Goal: Task Accomplishment & Management: Use online tool/utility

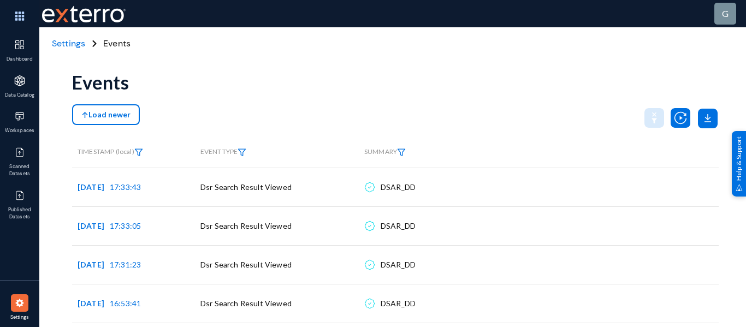
click at [61, 44] on span "Settings" at bounding box center [68, 43] width 33 height 11
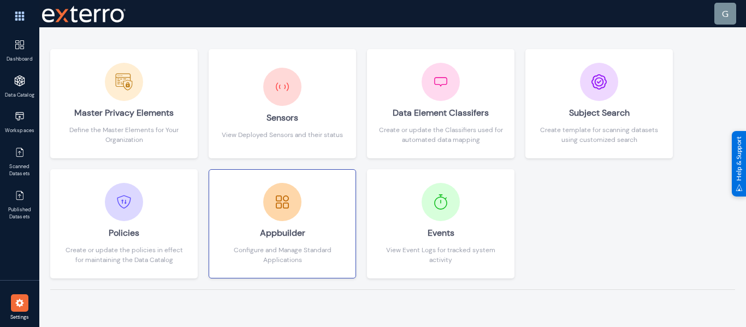
click at [279, 219] on div at bounding box center [282, 202] width 38 height 38
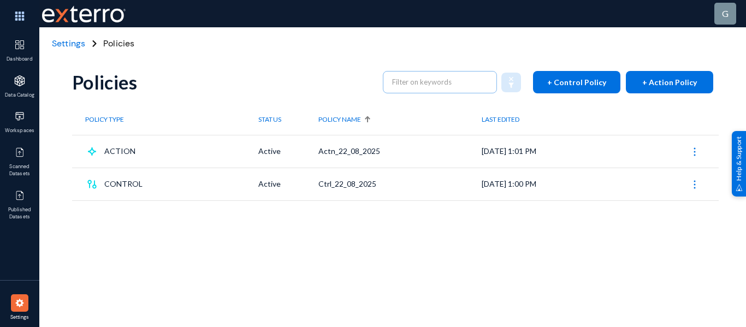
click at [58, 43] on span "Settings" at bounding box center [68, 43] width 33 height 11
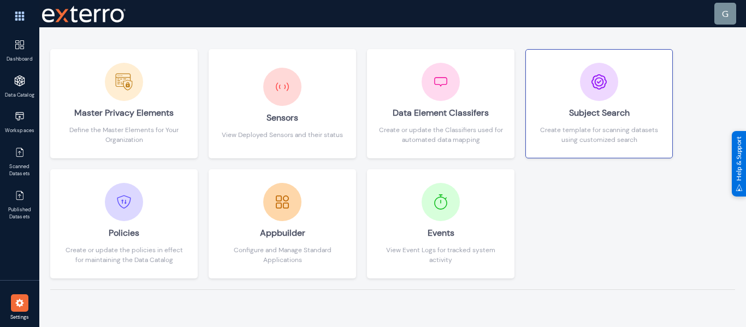
click at [587, 120] on div "Subject Search" at bounding box center [599, 113] width 125 height 24
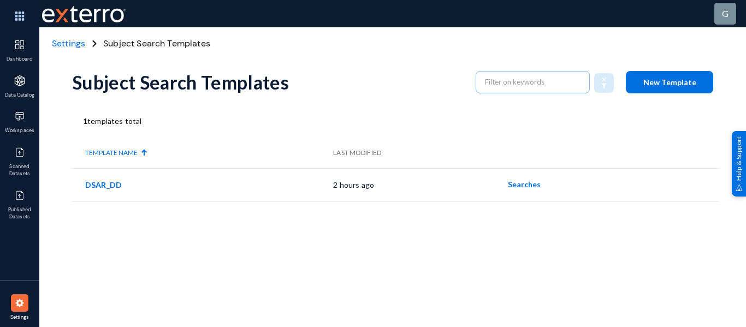
click at [69, 41] on span "Settings" at bounding box center [68, 43] width 33 height 11
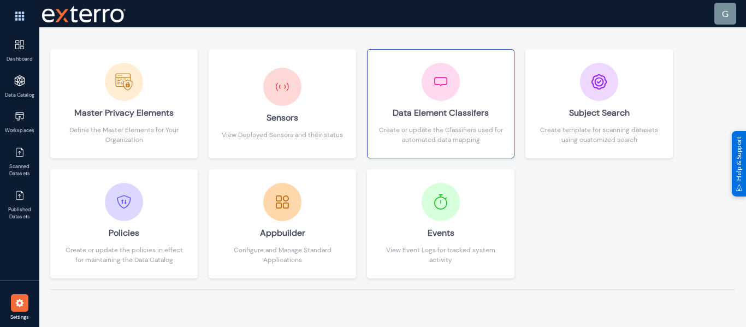
click at [437, 100] on div at bounding box center [441, 82] width 38 height 38
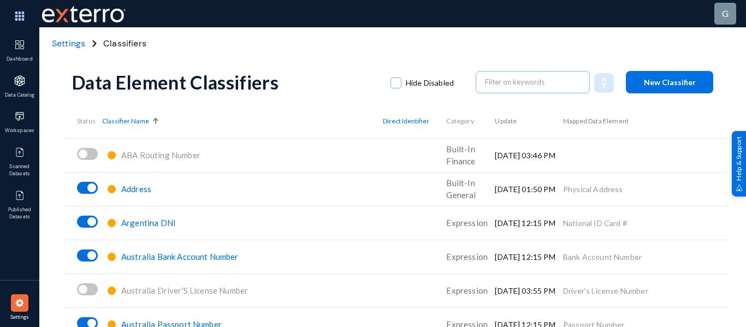
click at [57, 42] on span "Settings" at bounding box center [68, 43] width 33 height 11
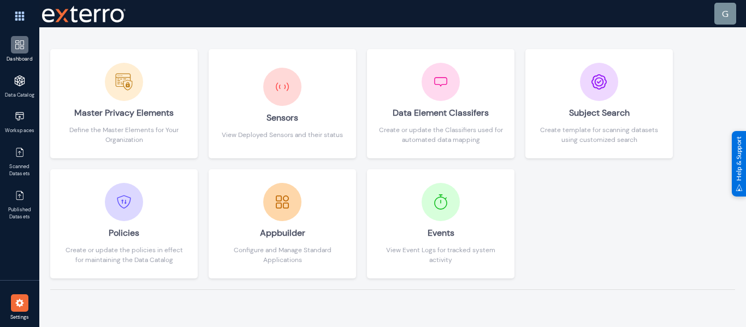
click at [15, 45] on img at bounding box center [19, 44] width 11 height 11
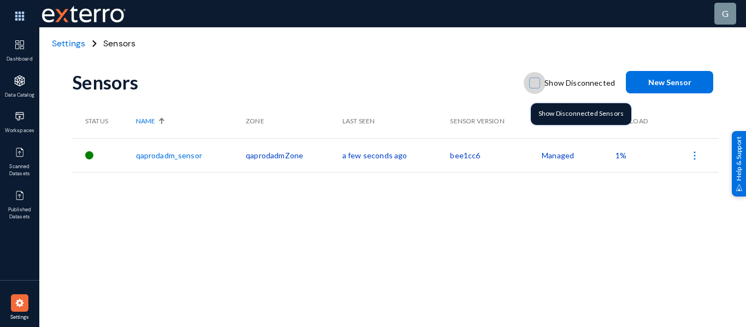
click at [536, 82] on span at bounding box center [535, 83] width 11 height 11
click at [536, 88] on input "Show Disconnected" at bounding box center [534, 88] width 1 height 1
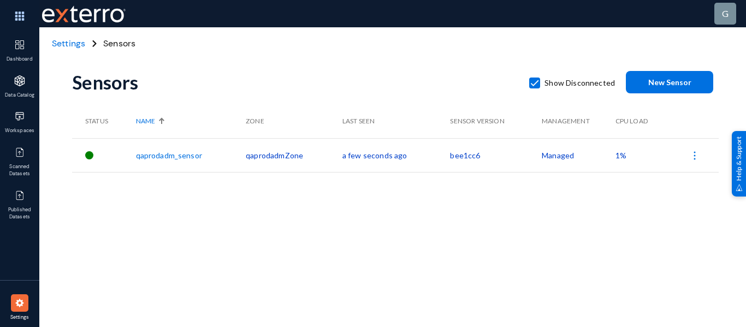
click at [536, 82] on span at bounding box center [535, 83] width 11 height 11
click at [536, 88] on input "Show Disconnected" at bounding box center [534, 88] width 1 height 1
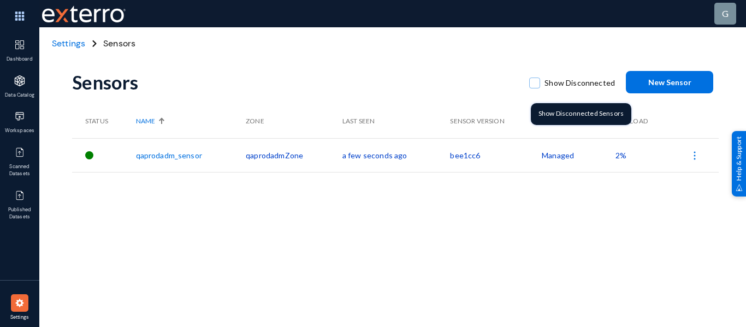
click at [534, 81] on span at bounding box center [535, 83] width 11 height 11
click at [534, 88] on input "Show Disconnected" at bounding box center [534, 88] width 1 height 1
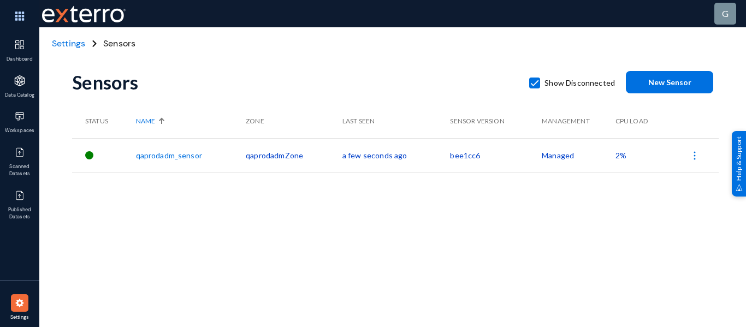
click at [534, 81] on span at bounding box center [535, 83] width 11 height 11
click at [534, 88] on input "Show Disconnected" at bounding box center [534, 88] width 1 height 1
checkbox input "false"
click at [631, 81] on button "New Sensor" at bounding box center [669, 82] width 87 height 22
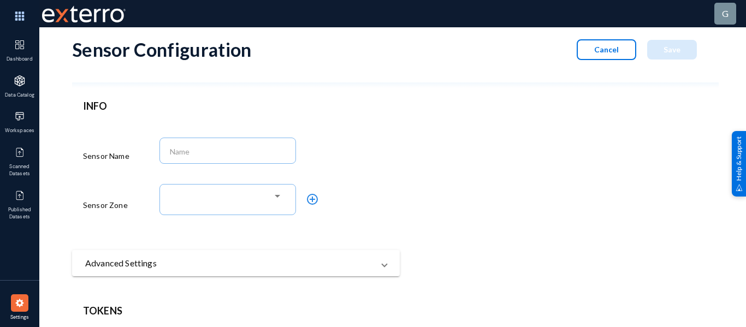
click at [599, 45] on span "Cancel" at bounding box center [607, 49] width 25 height 9
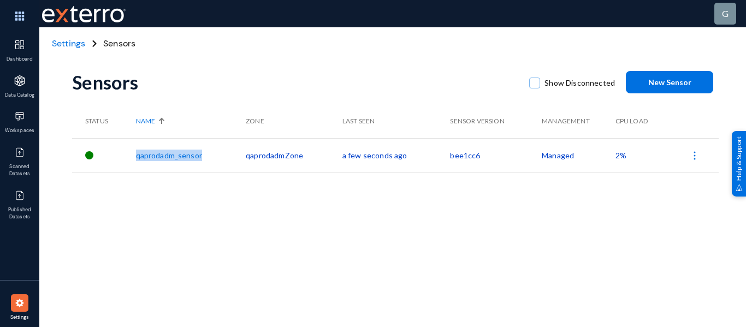
copy tr "qaprodadm_sensor"
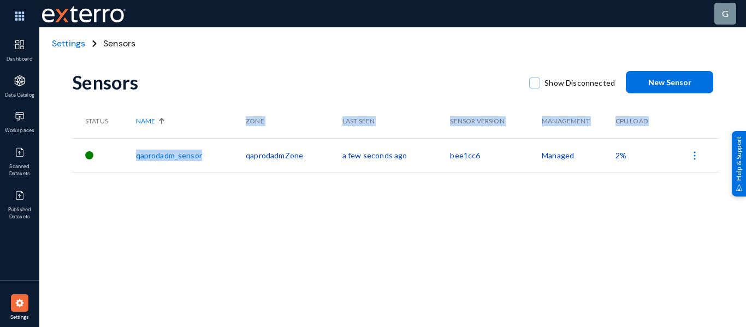
drag, startPoint x: 207, startPoint y: 154, endPoint x: 247, endPoint y: 130, distance: 46.8
click at [247, 130] on table "Status Name Zone Last Seen Sensor Version Management CPU Load qaprodadm_sensor …" at bounding box center [395, 138] width 647 height 68
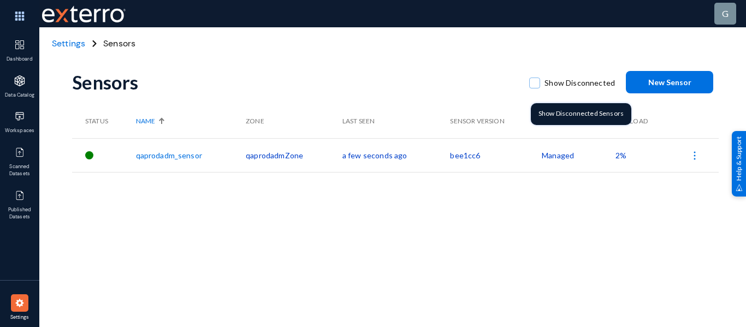
click at [534, 68] on div "Sensors Show Disconnected New Sensor" at bounding box center [395, 82] width 647 height 44
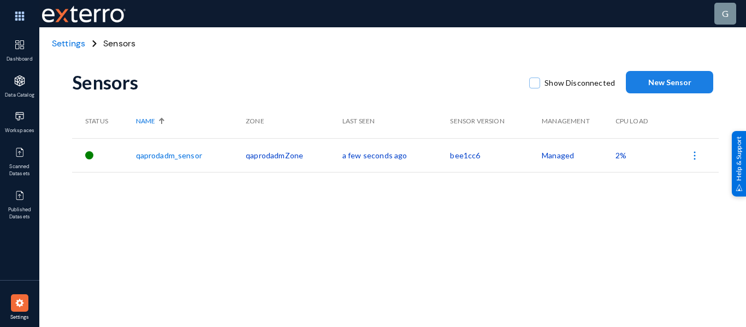
click at [669, 92] on button "New Sensor" at bounding box center [669, 82] width 87 height 22
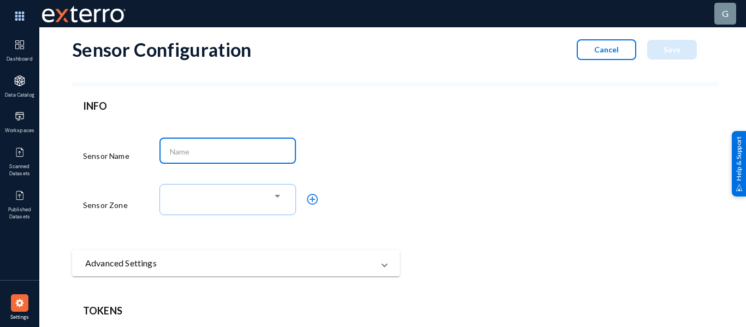
click at [267, 149] on input at bounding box center [230, 152] width 121 height 10
paste input "qaprodadm_sensor"
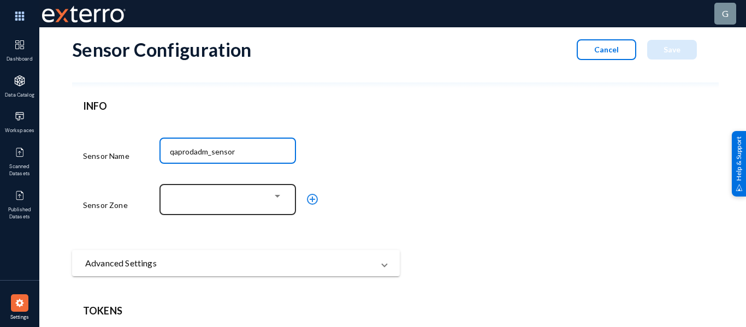
type input "qaprodadm_sensor"
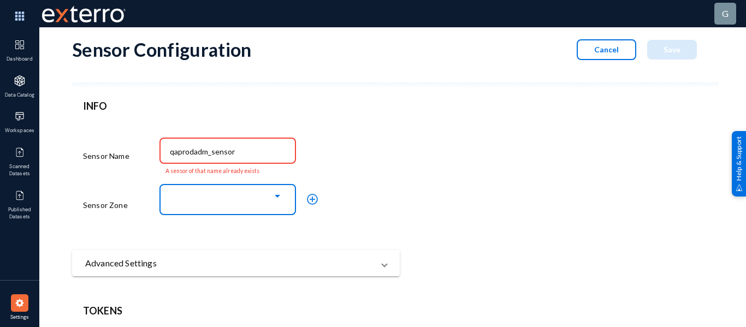
click at [245, 199] on div at bounding box center [225, 197] width 95 height 10
click at [442, 232] on div at bounding box center [373, 163] width 746 height 327
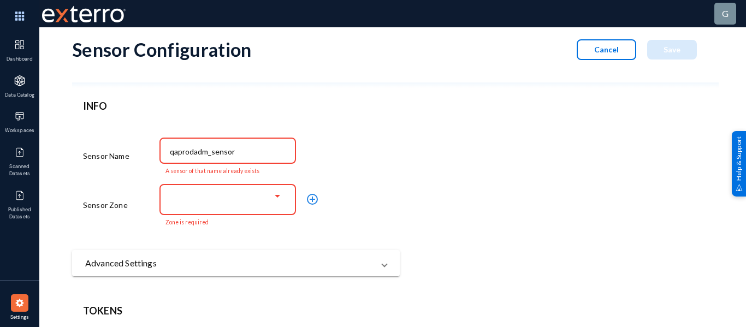
click at [595, 51] on span "Cancel" at bounding box center [607, 49] width 25 height 9
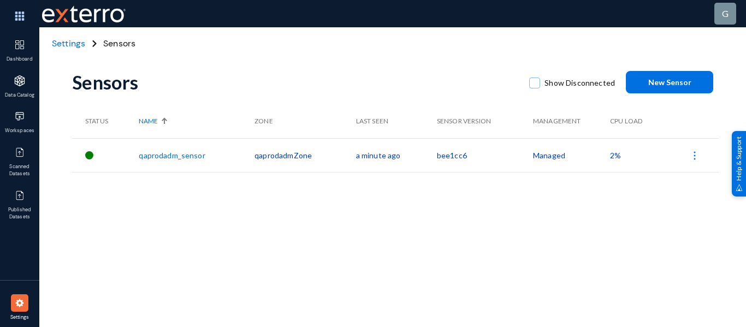
click at [64, 44] on span "Settings" at bounding box center [68, 43] width 33 height 11
